Goal: Information Seeking & Learning: Learn about a topic

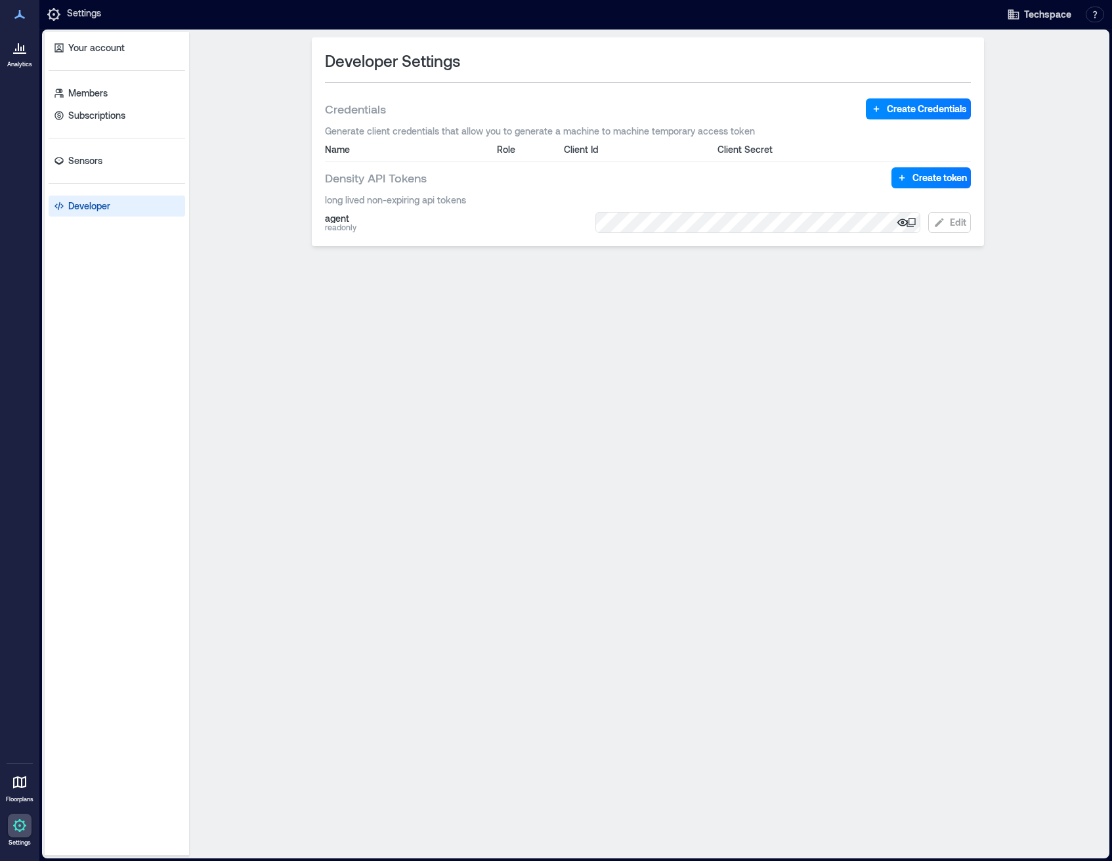
click at [16, 52] on icon at bounding box center [20, 47] width 16 height 16
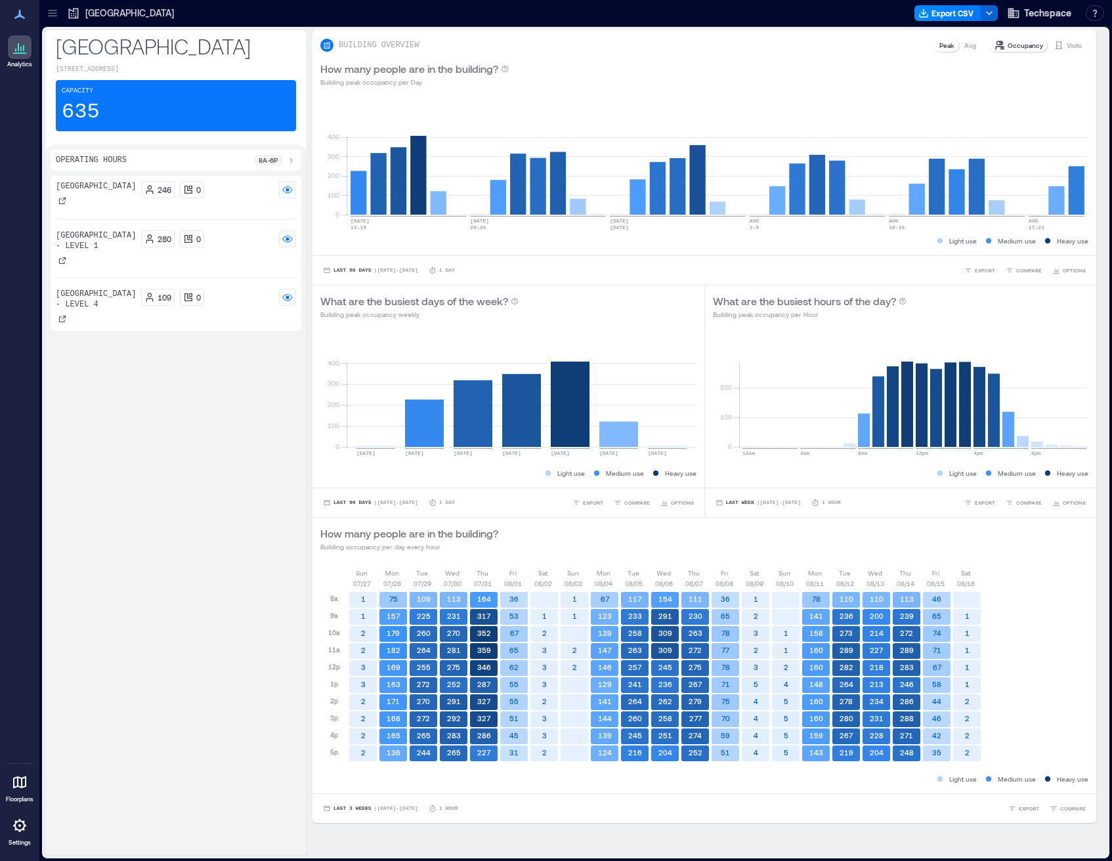
click at [51, 11] on icon at bounding box center [52, 10] width 9 height 1
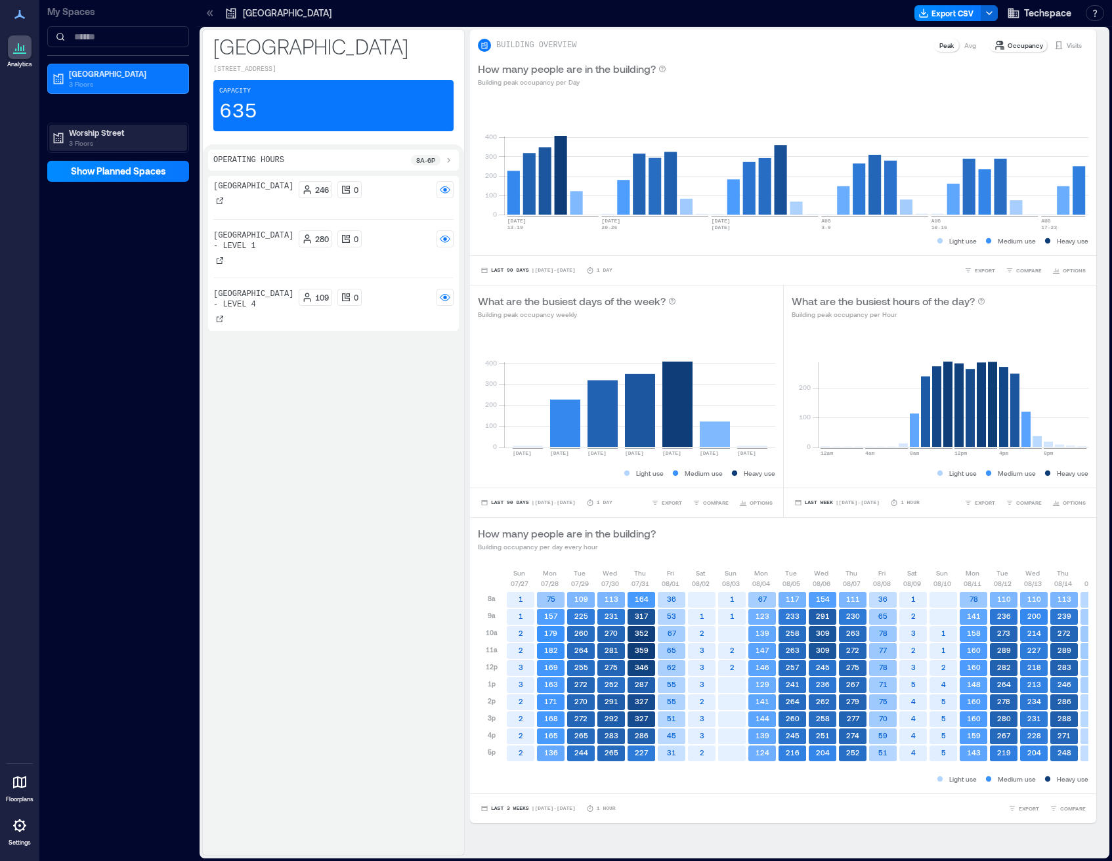
click at [96, 142] on p "3 Floors" at bounding box center [124, 143] width 110 height 11
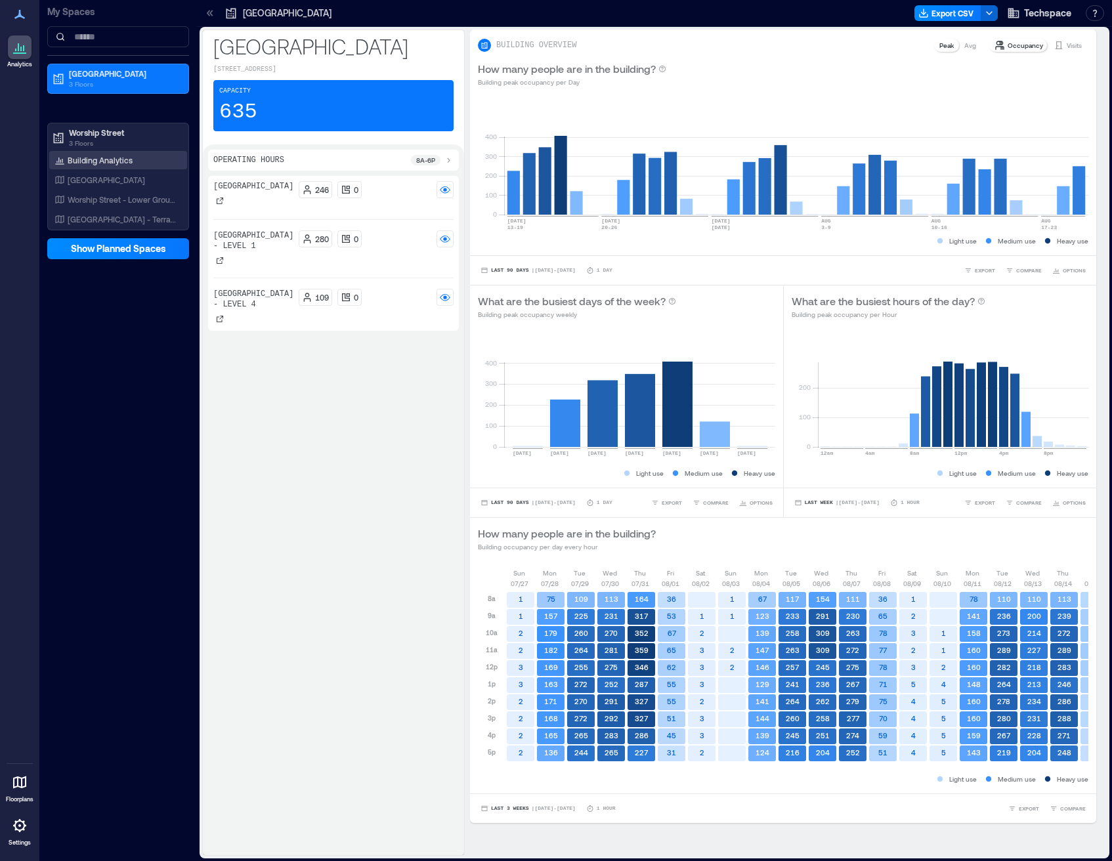
click at [101, 160] on p "Building Analytics" at bounding box center [100, 160] width 65 height 11
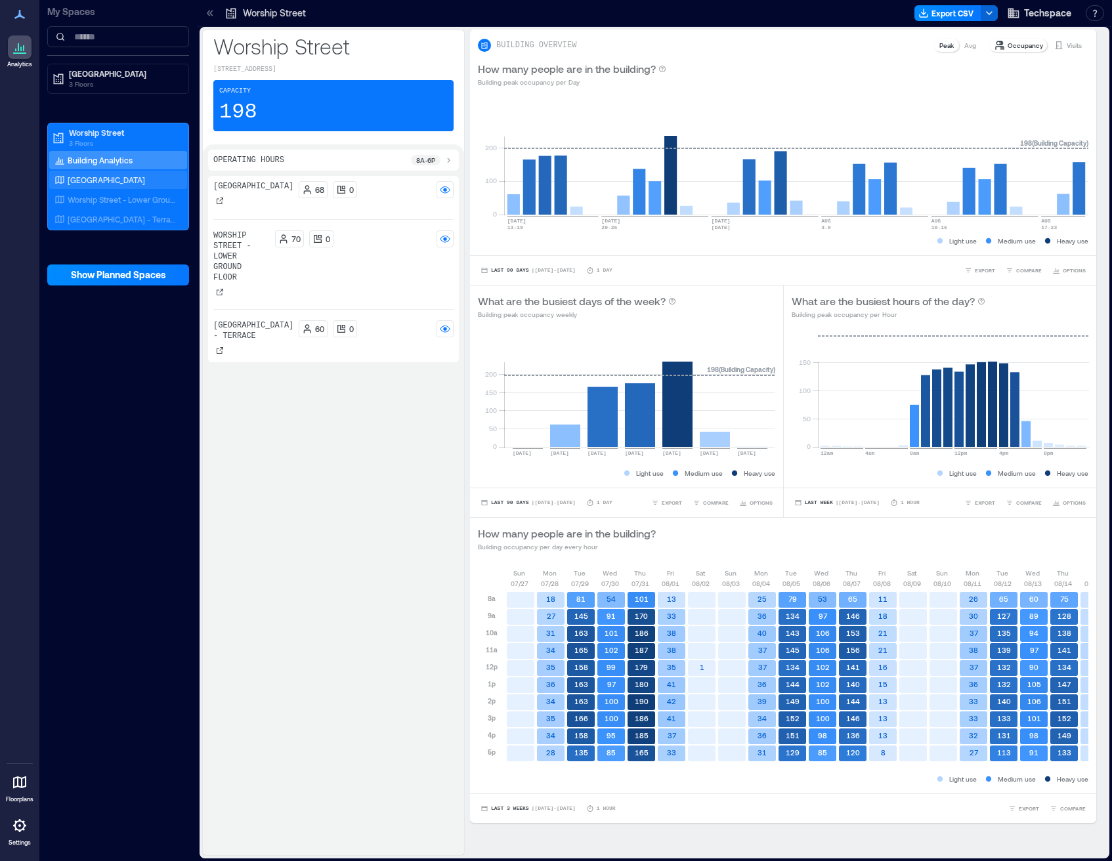
click at [110, 182] on p "[GEOGRAPHIC_DATA]" at bounding box center [106, 180] width 77 height 11
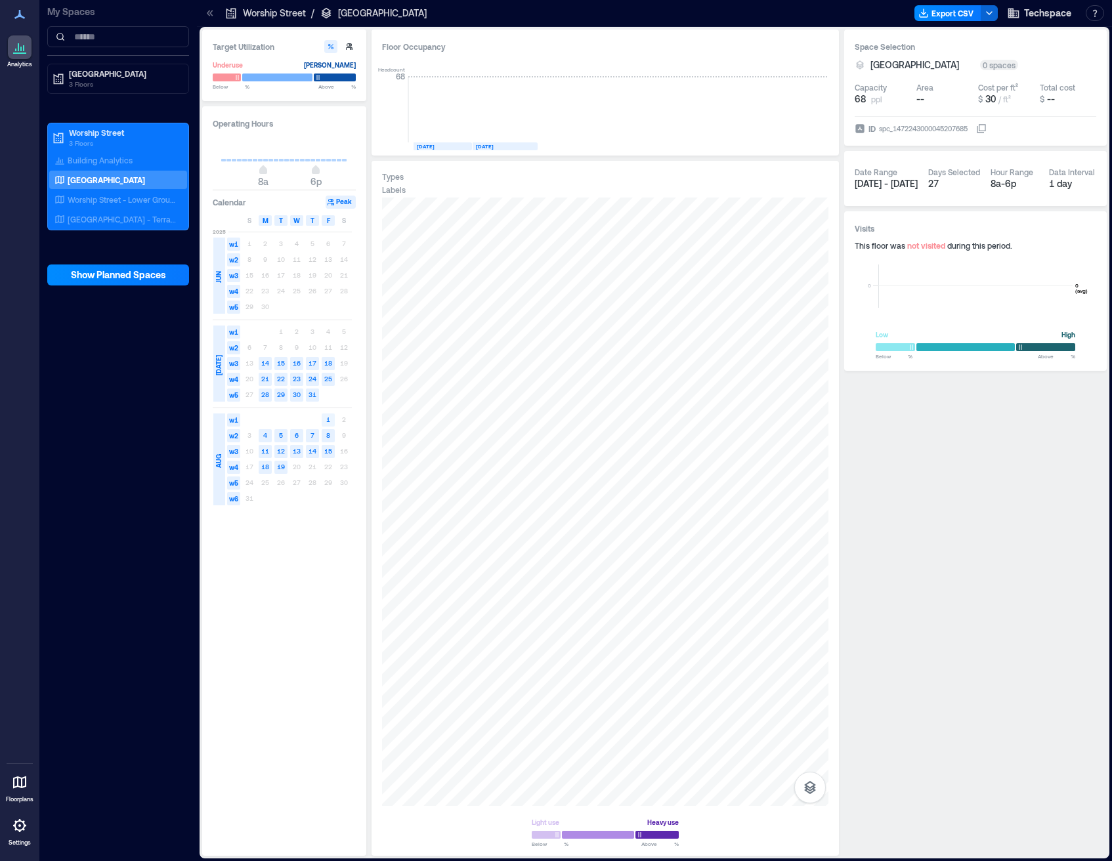
click at [329, 423] on text "1" at bounding box center [328, 419] width 4 height 8
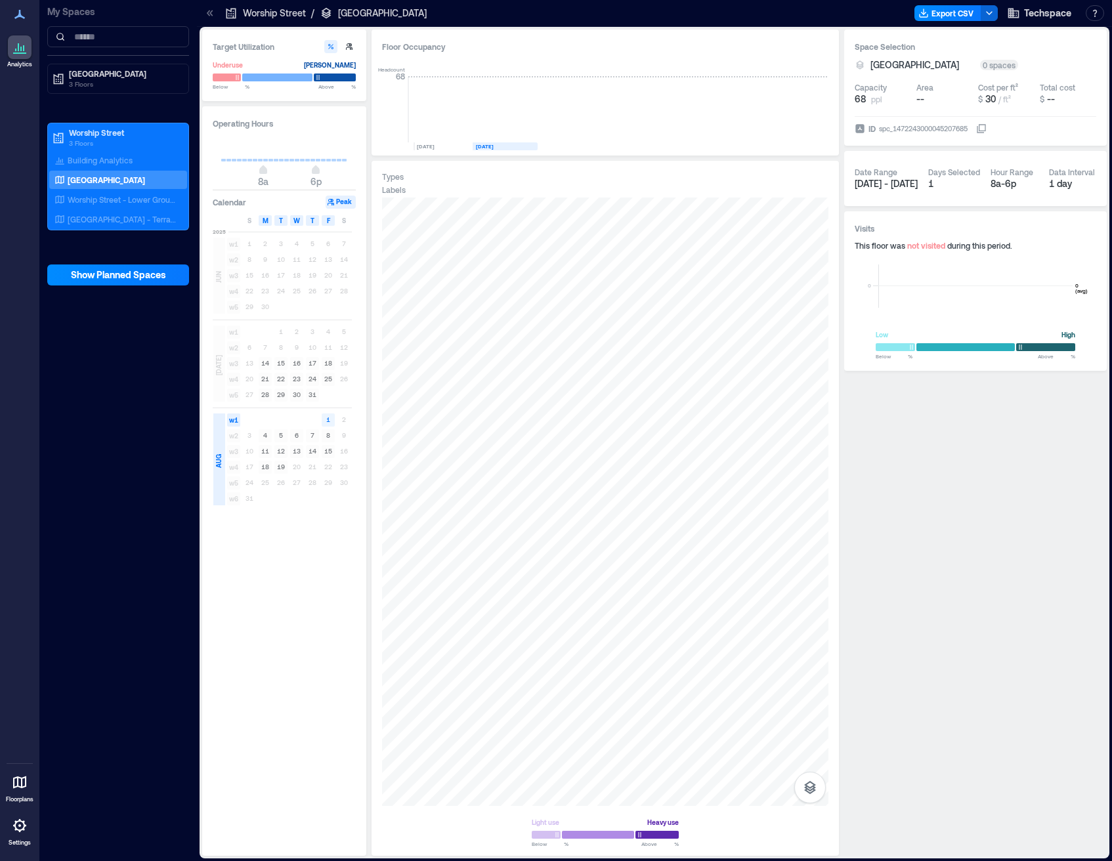
click at [328, 421] on text "1" at bounding box center [328, 419] width 4 height 8
click at [266, 467] on text "18" at bounding box center [265, 467] width 8 height 8
click at [76, 219] on p "[GEOGRAPHIC_DATA] - Terrace" at bounding box center [122, 219] width 109 height 11
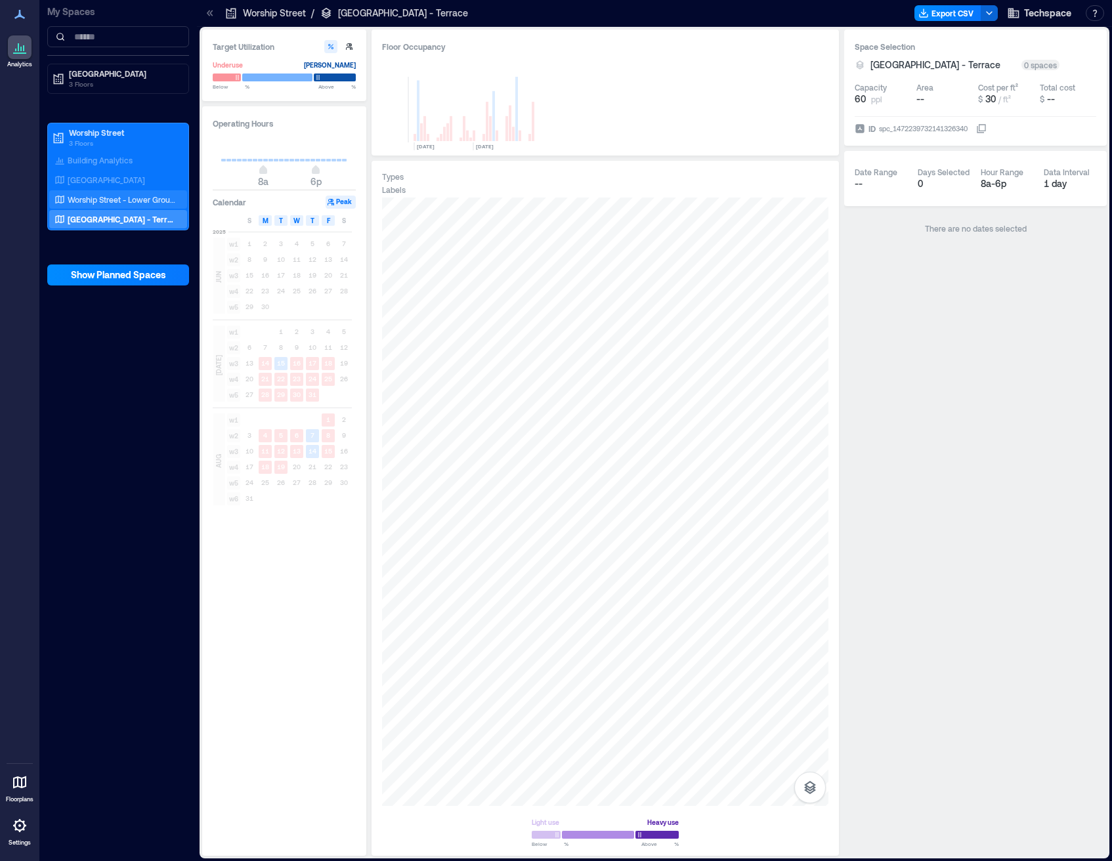
click at [87, 200] on p "Worship Street - Lower Ground Floor" at bounding box center [122, 199] width 109 height 11
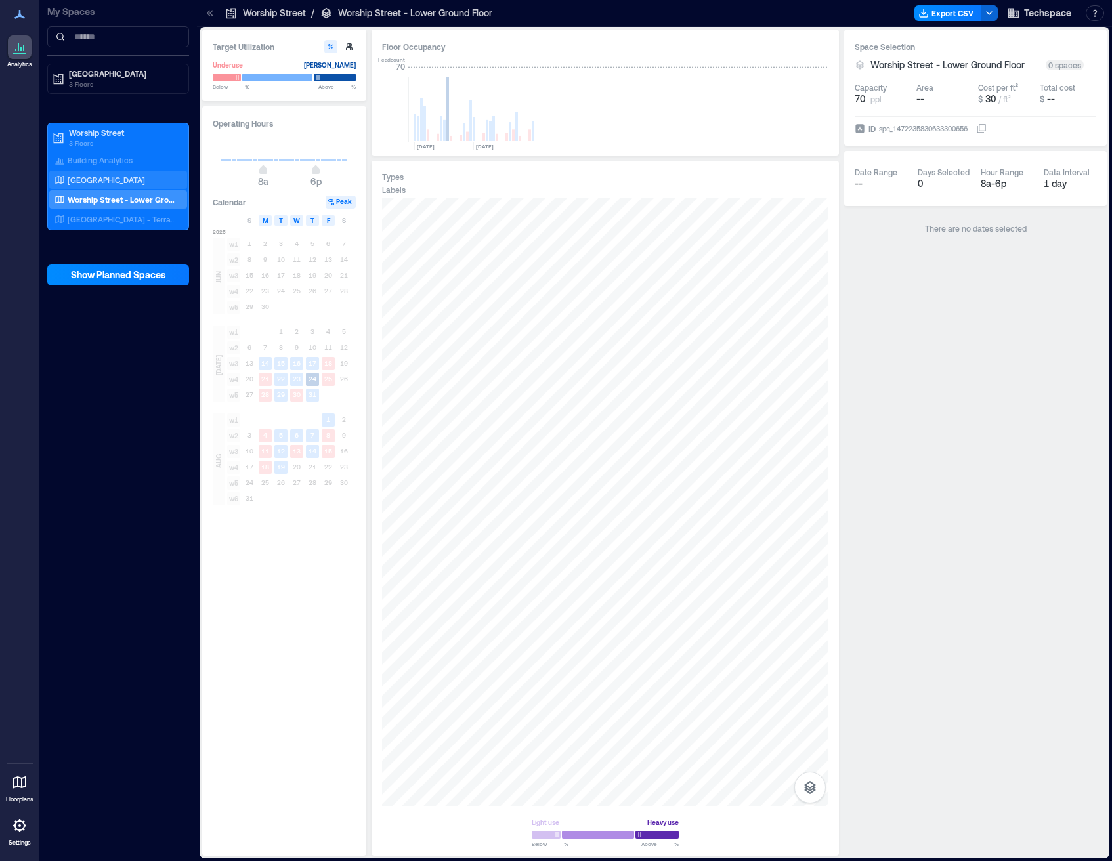
click at [89, 180] on p "[GEOGRAPHIC_DATA]" at bounding box center [106, 180] width 77 height 11
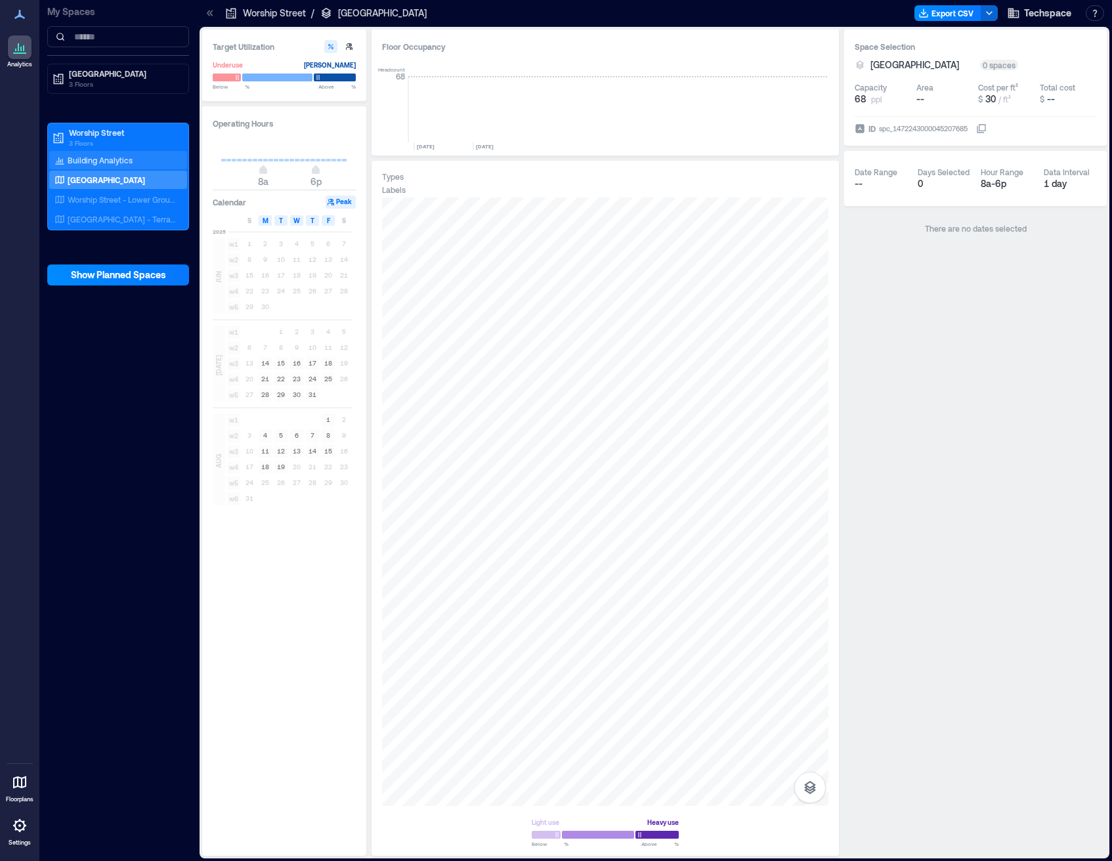
click at [76, 163] on p "Building Analytics" at bounding box center [100, 160] width 65 height 11
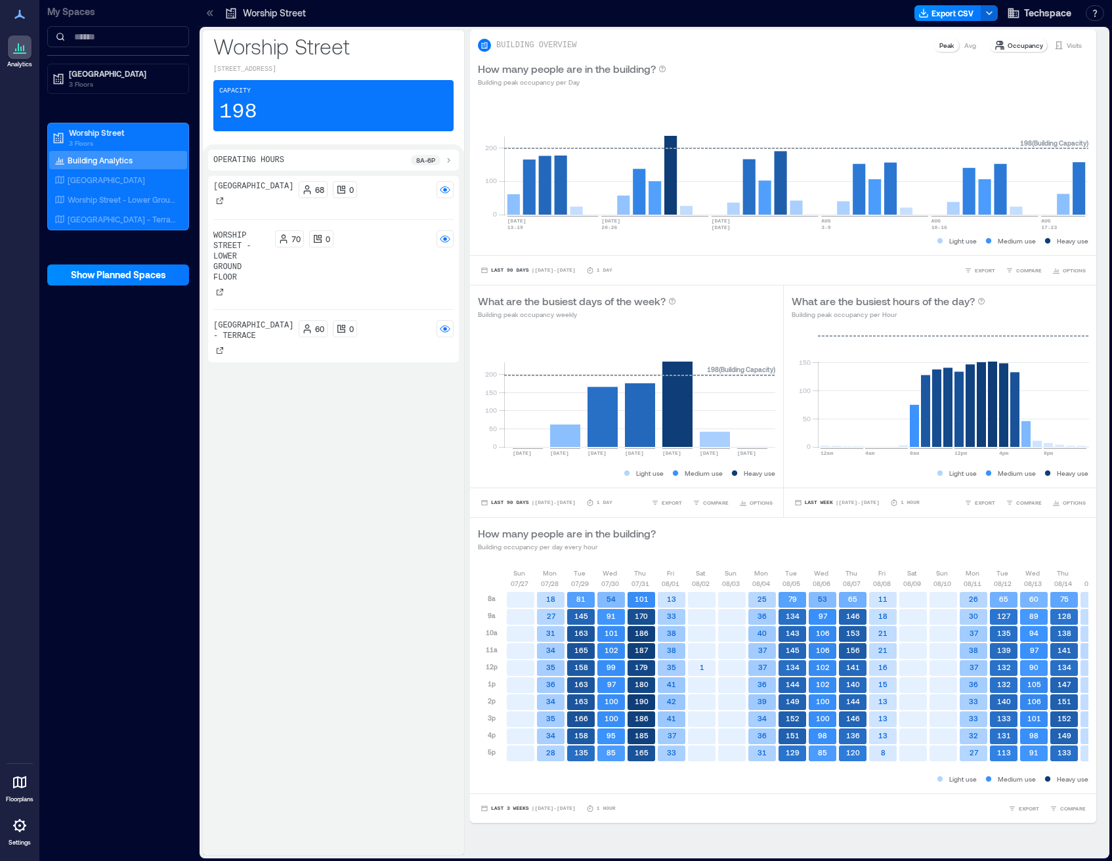
click at [1071, 43] on p "Visits" at bounding box center [1073, 45] width 15 height 11
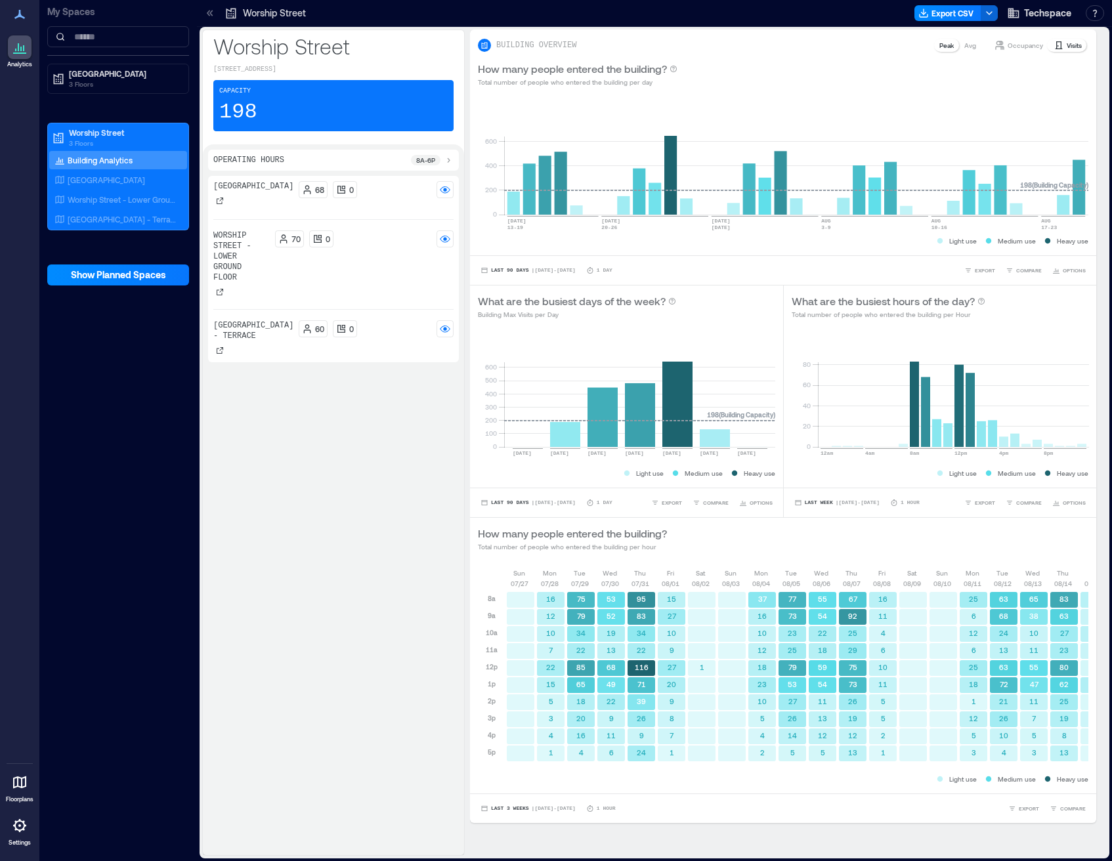
click at [1018, 45] on p "Occupancy" at bounding box center [1024, 45] width 35 height 11
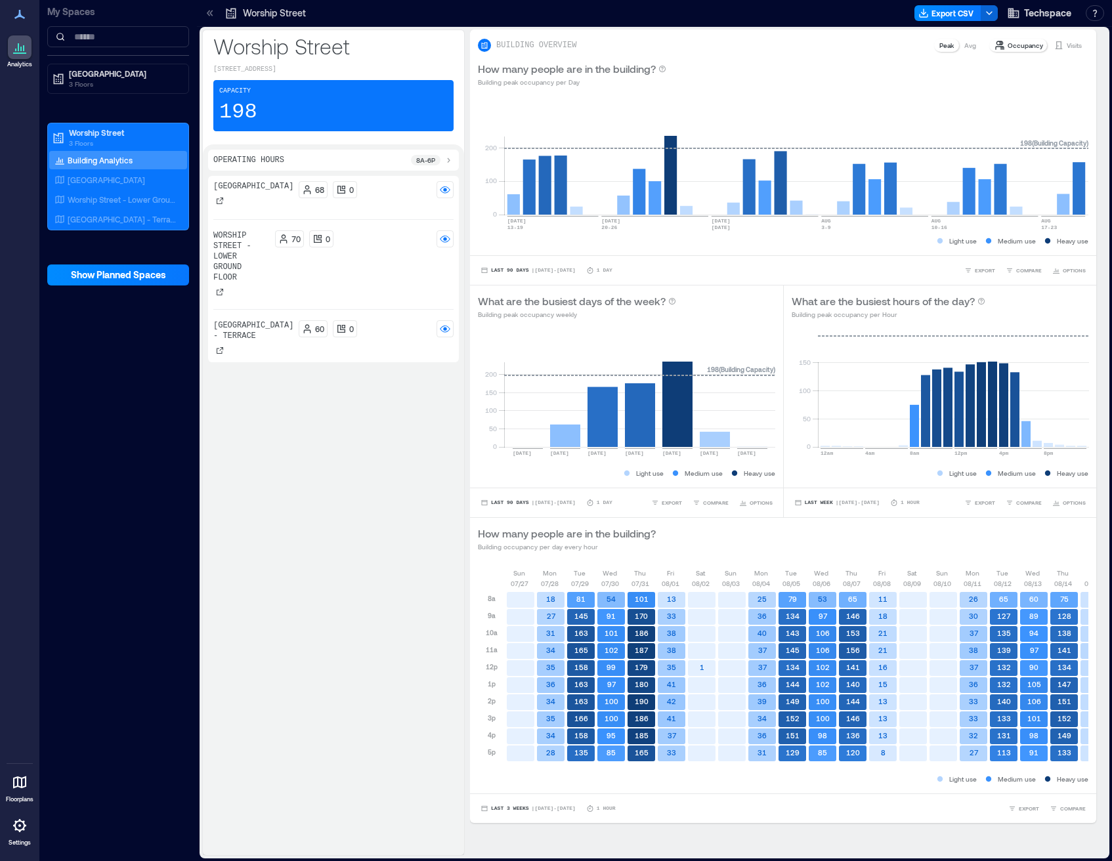
click at [308, 119] on div "Capacity 198" at bounding box center [333, 105] width 240 height 51
click at [114, 187] on div "[GEOGRAPHIC_DATA]" at bounding box center [118, 180] width 138 height 18
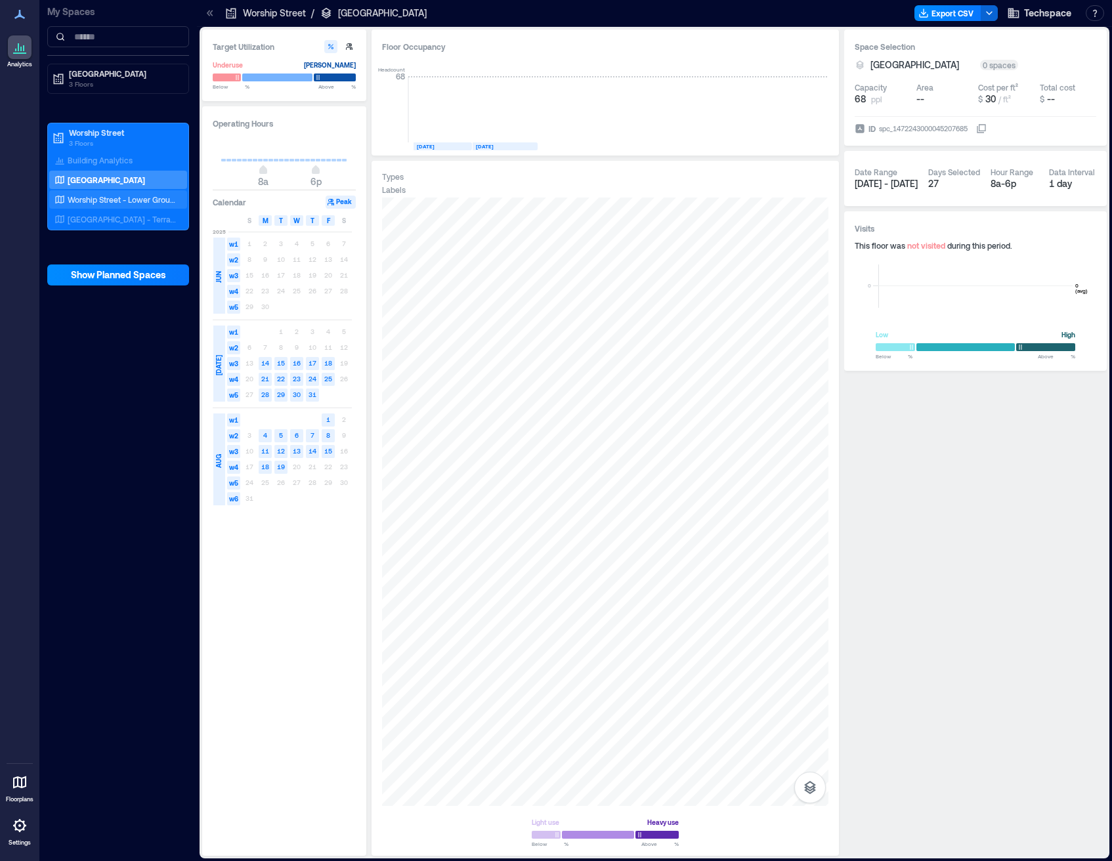
click at [109, 201] on p "Worship Street - Lower Ground Floor" at bounding box center [122, 199] width 109 height 11
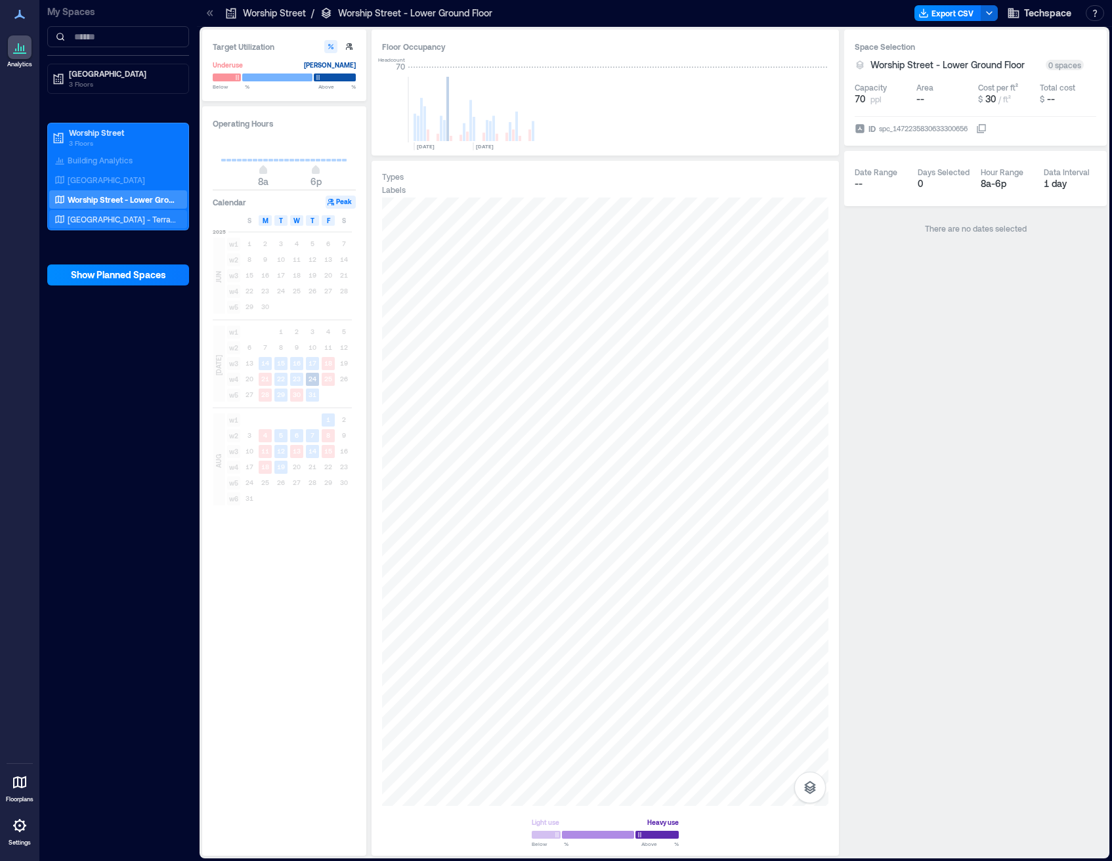
click at [119, 222] on p "[GEOGRAPHIC_DATA] - Terrace" at bounding box center [122, 219] width 109 height 11
click at [106, 197] on p "Worship Street - Lower Ground Floor" at bounding box center [122, 199] width 109 height 11
click at [341, 204] on button "Peak" at bounding box center [341, 202] width 30 height 13
click at [352, 49] on icon "button" at bounding box center [349, 47] width 8 height 8
type input "**"
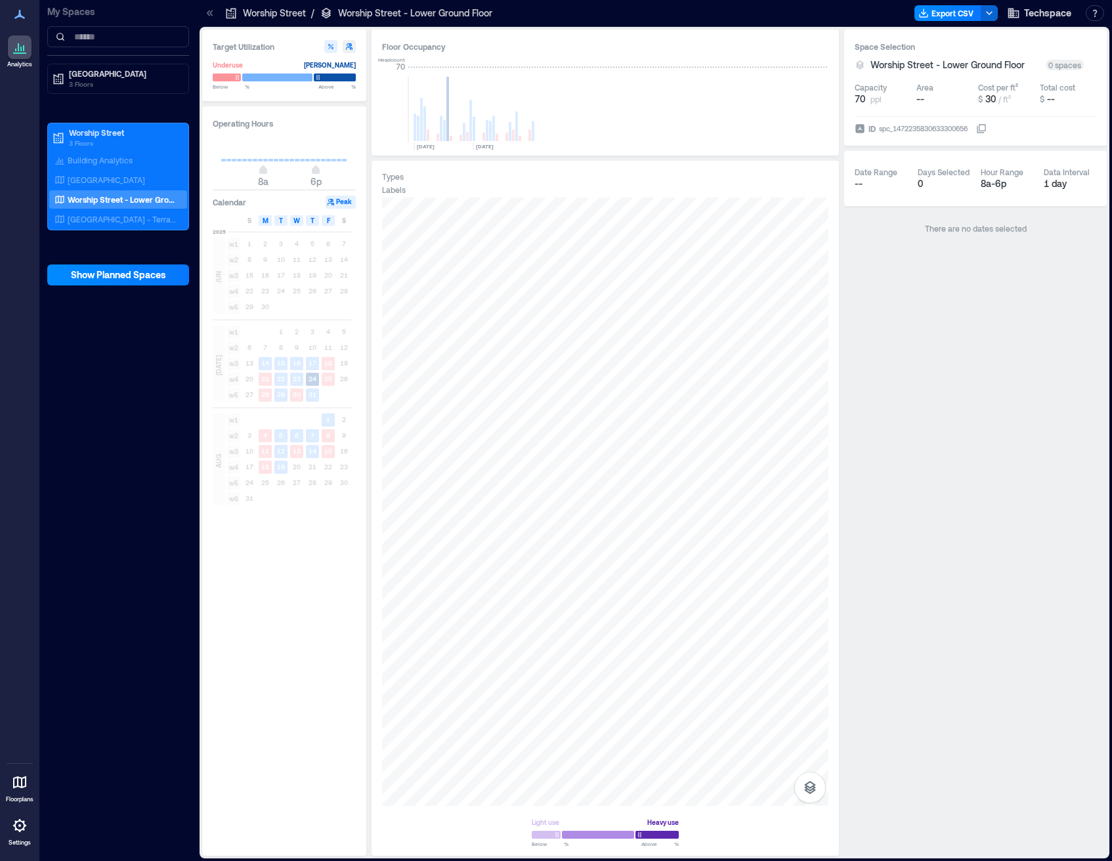
type input "**"
click at [331, 51] on button "button" at bounding box center [330, 46] width 13 height 13
type input "**"
click at [86, 221] on p "[GEOGRAPHIC_DATA] - Terrace" at bounding box center [122, 219] width 109 height 11
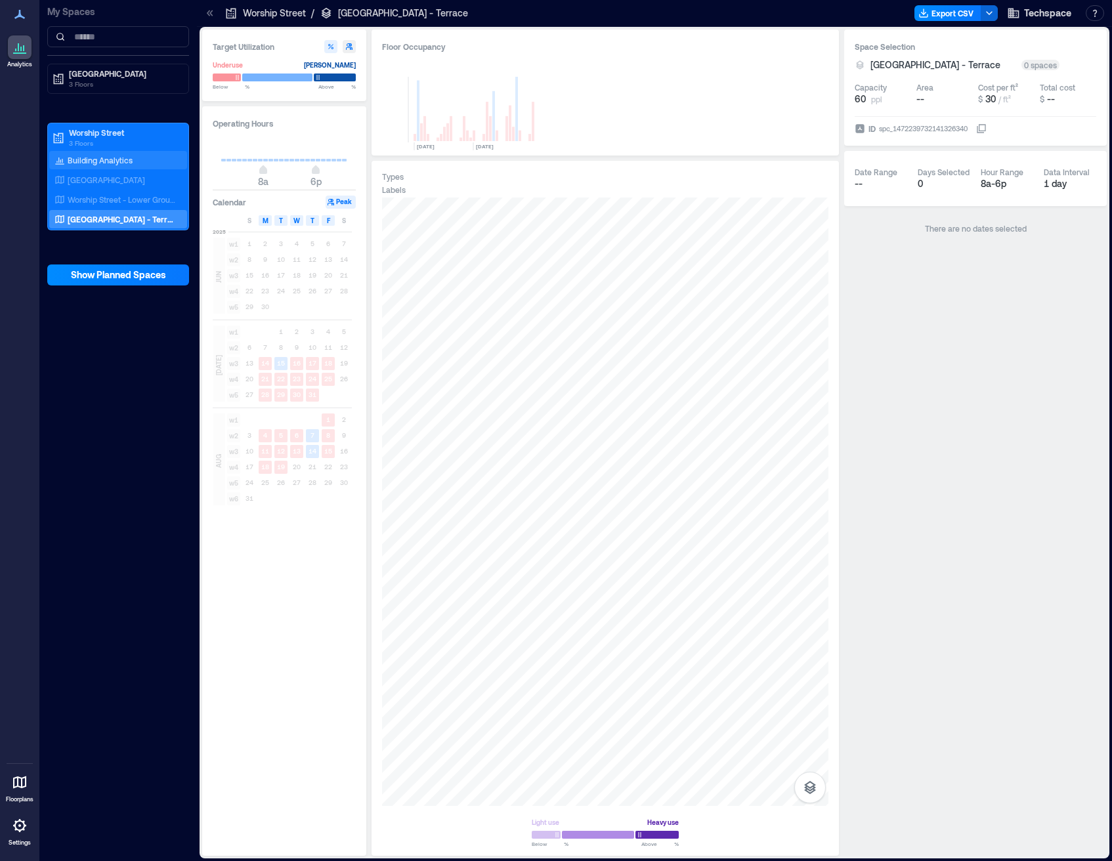
click at [108, 161] on p "Building Analytics" at bounding box center [100, 160] width 65 height 11
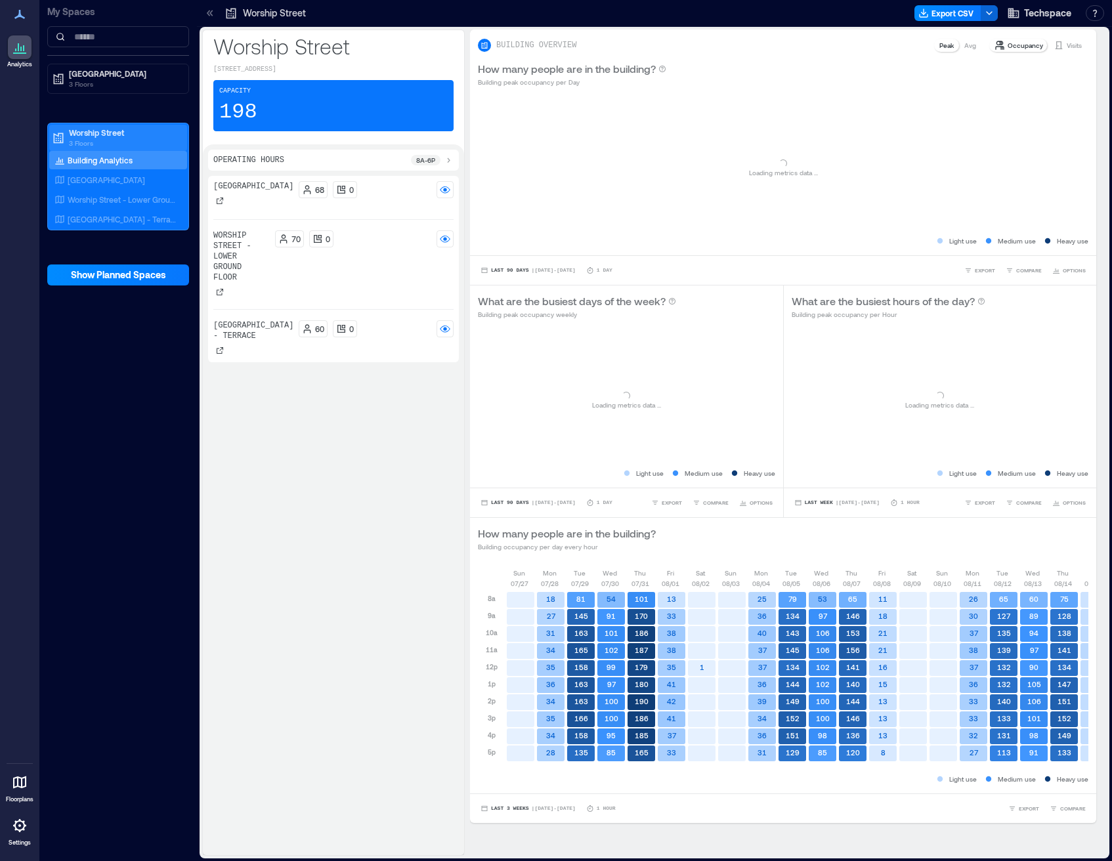
click at [102, 140] on p "3 Floors" at bounding box center [124, 143] width 110 height 11
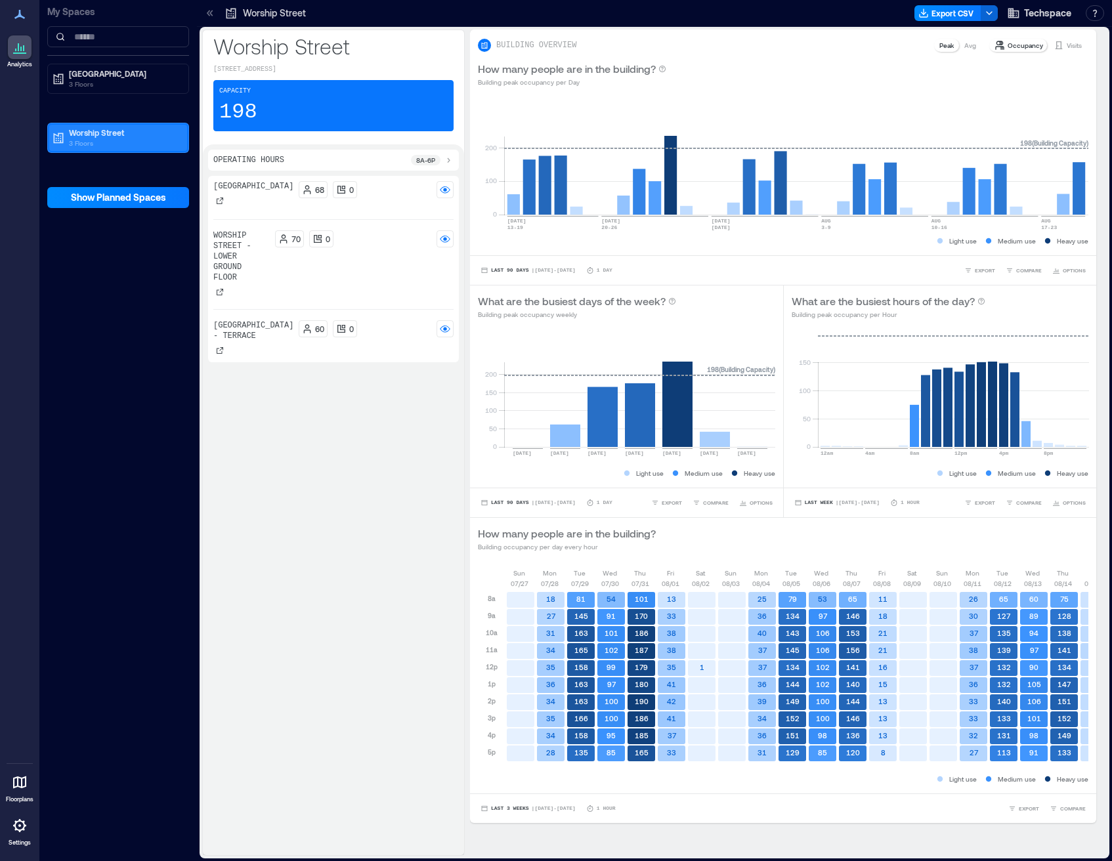
click at [102, 140] on p "3 Floors" at bounding box center [124, 143] width 110 height 11
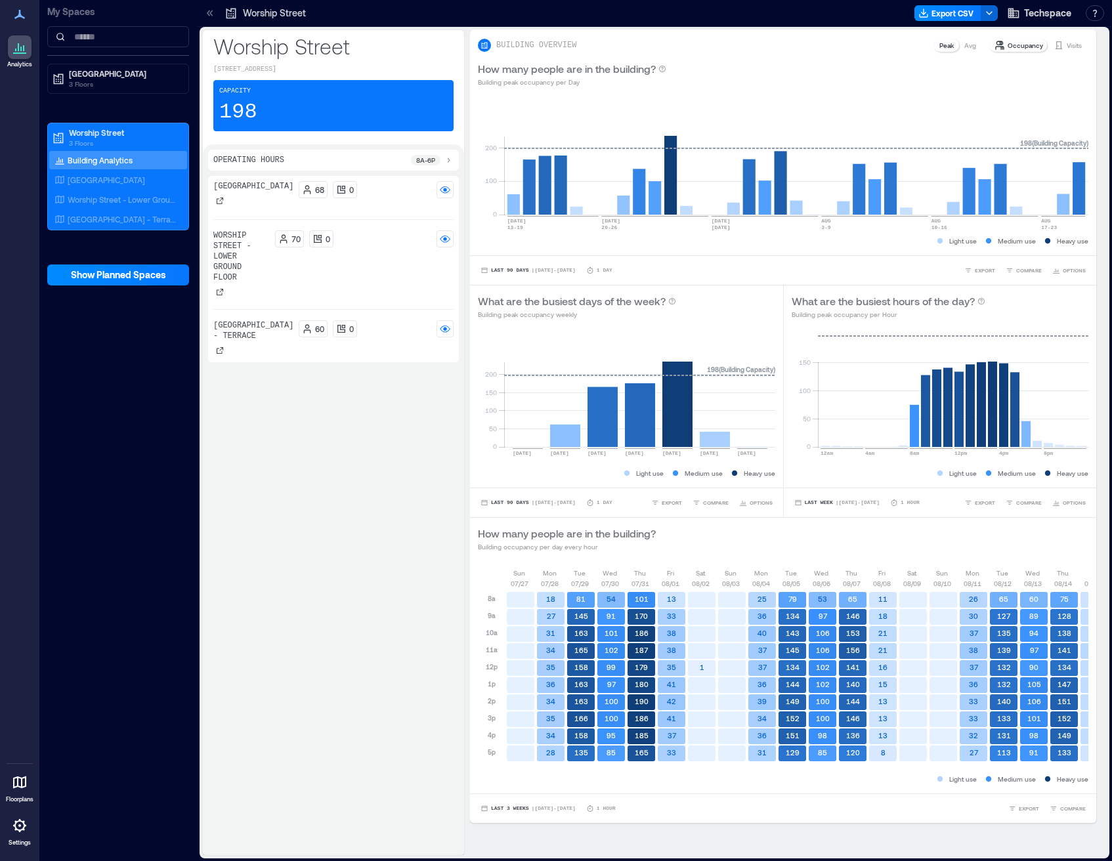
click at [247, 123] on p "198" at bounding box center [238, 112] width 38 height 26
drag, startPoint x: 253, startPoint y: 124, endPoint x: 209, endPoint y: 120, distance: 44.1
click at [209, 120] on div "[GEOGRAPHIC_DATA] [STREET_ADDRESS] Capacity 198" at bounding box center [333, 87] width 261 height 114
click at [555, 809] on span "| [DATE] - [DATE]" at bounding box center [554, 809] width 44 height 0
click at [562, 809] on span "| [DATE] - [DATE]" at bounding box center [554, 809] width 44 height 0
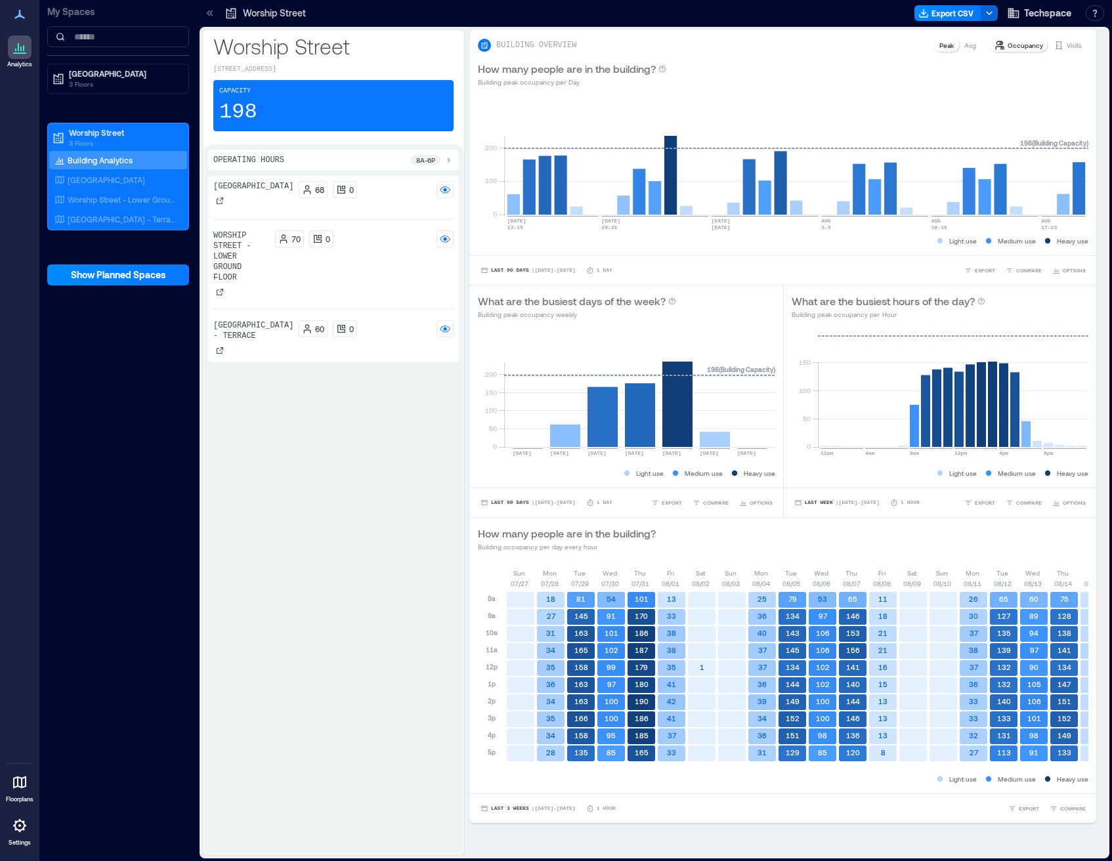
click at [287, 126] on div "Capacity 198" at bounding box center [333, 105] width 240 height 51
click at [367, 165] on div "Operating Hours 8a - 6p" at bounding box center [333, 160] width 240 height 11
